Goal: Check status: Check status

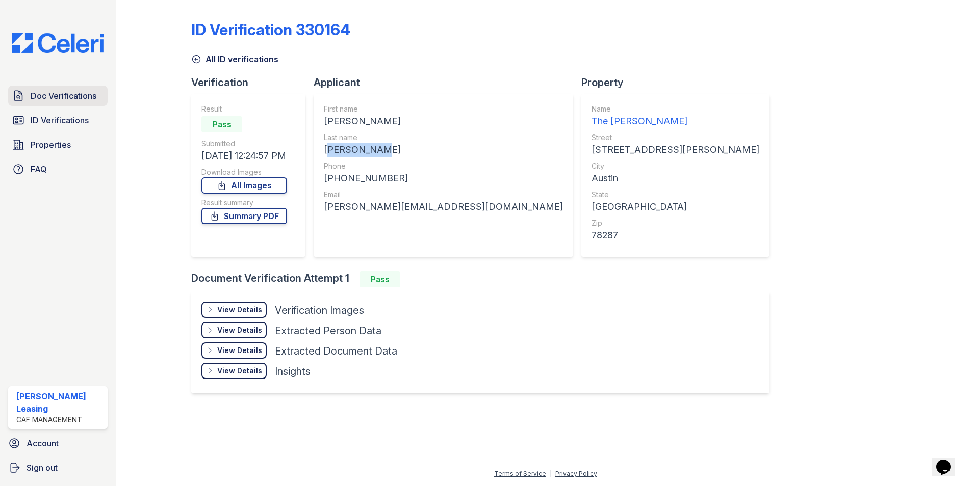
click at [61, 96] on span "Doc Verifications" at bounding box center [64, 96] width 66 height 12
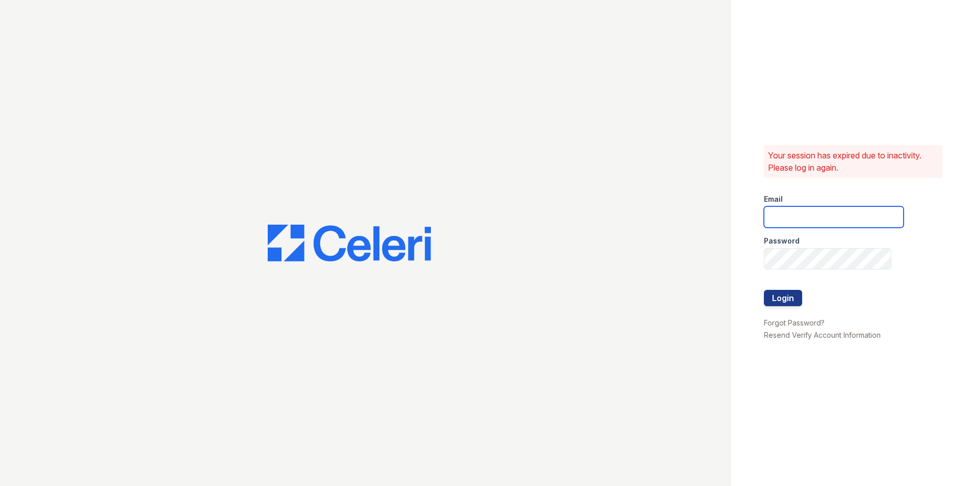
type input "morgan1@cafmanagement.com"
click at [774, 296] on button "Login" at bounding box center [783, 298] width 38 height 16
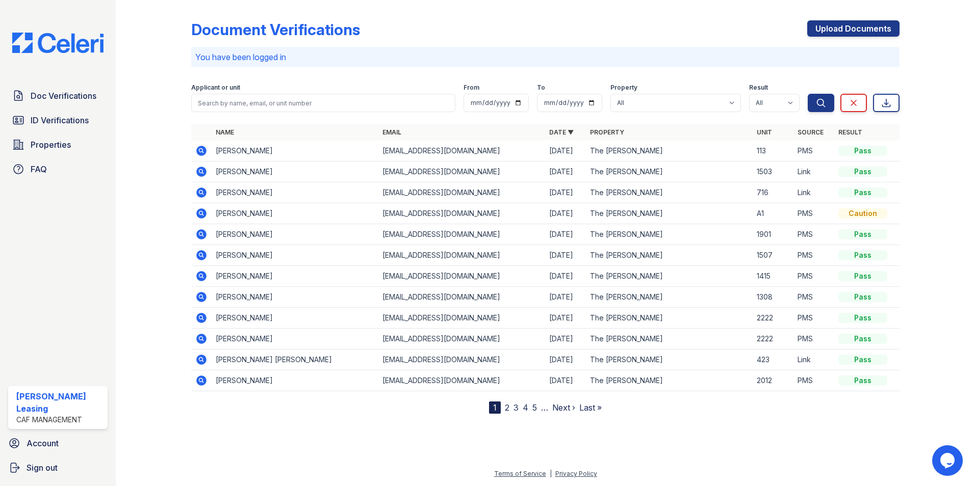
click at [506, 406] on link "2" at bounding box center [507, 408] width 5 height 10
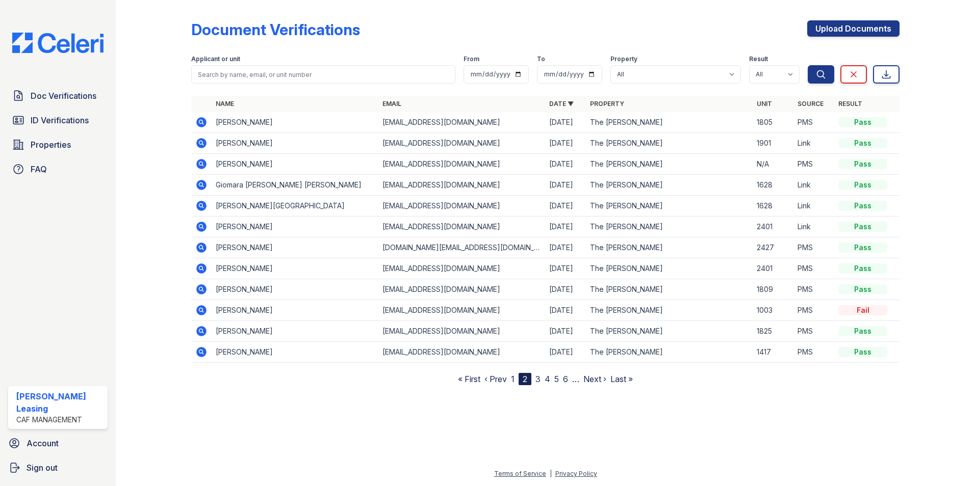
click at [512, 380] on link "1" at bounding box center [513, 379] width 4 height 10
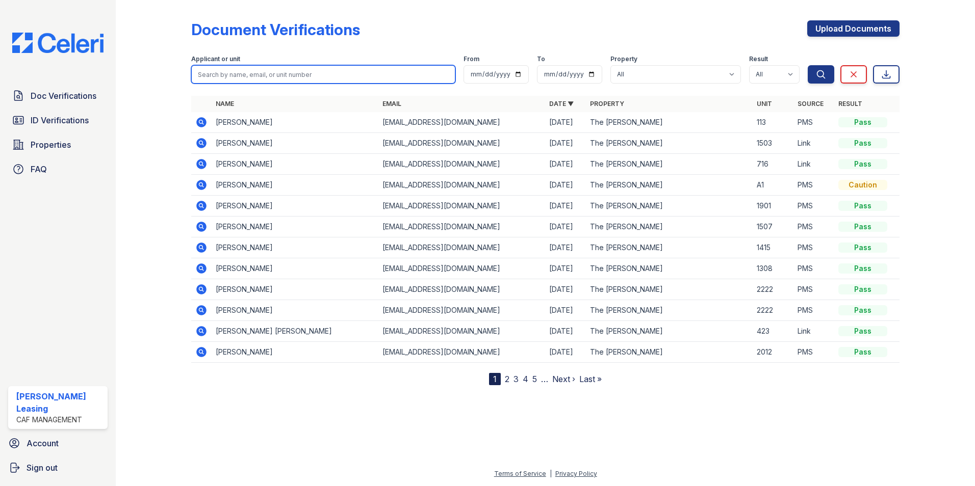
click at [268, 73] on input "search" at bounding box center [323, 74] width 264 height 18
type input "1709"
click at [808, 65] on button "Search" at bounding box center [821, 74] width 27 height 18
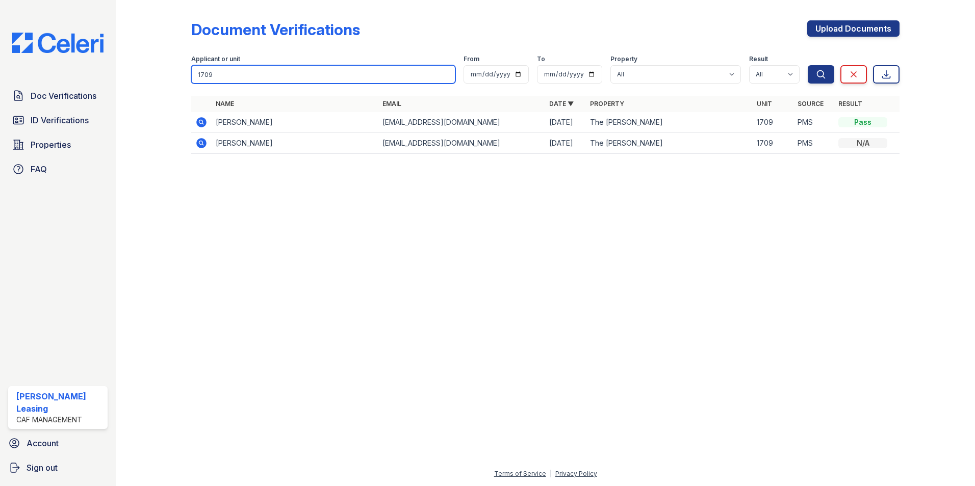
click at [223, 80] on input "1709" at bounding box center [323, 74] width 264 height 18
click at [228, 80] on input "search" at bounding box center [323, 74] width 264 height 18
type input "Amari"
click at [808, 65] on button "Search" at bounding box center [821, 74] width 27 height 18
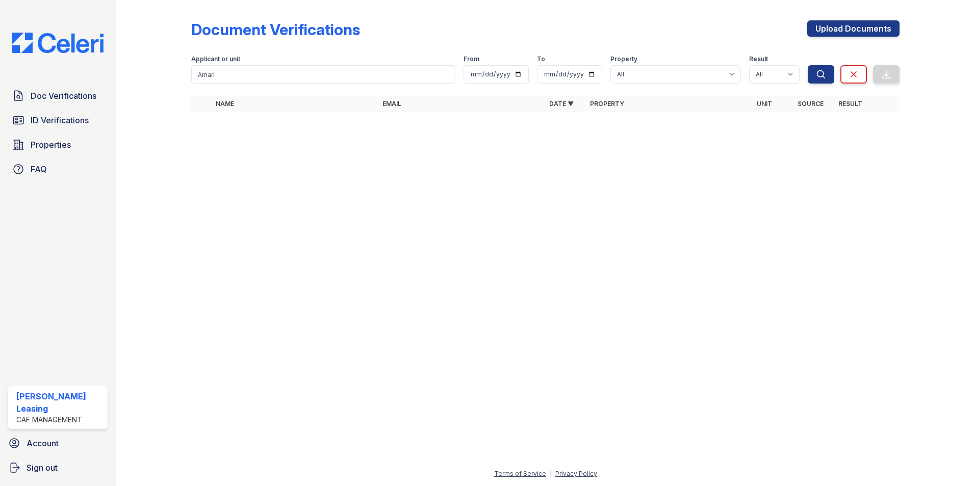
click at [465, 22] on div "Document Verifications Upload Documents" at bounding box center [545, 33] width 708 height 27
click at [51, 96] on span "Doc Verifications" at bounding box center [64, 96] width 66 height 12
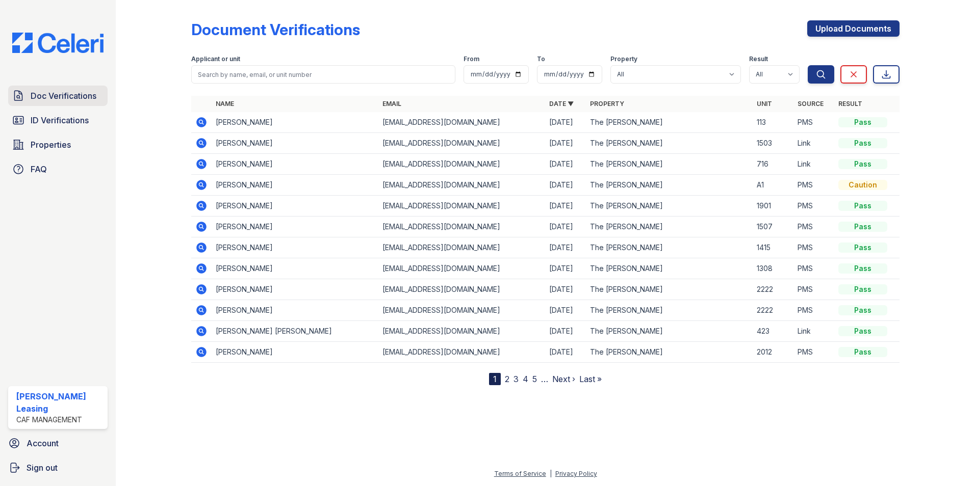
click at [54, 94] on span "Doc Verifications" at bounding box center [64, 96] width 66 height 12
click at [201, 120] on icon at bounding box center [201, 122] width 12 height 12
